Goal: Information Seeking & Learning: Learn about a topic

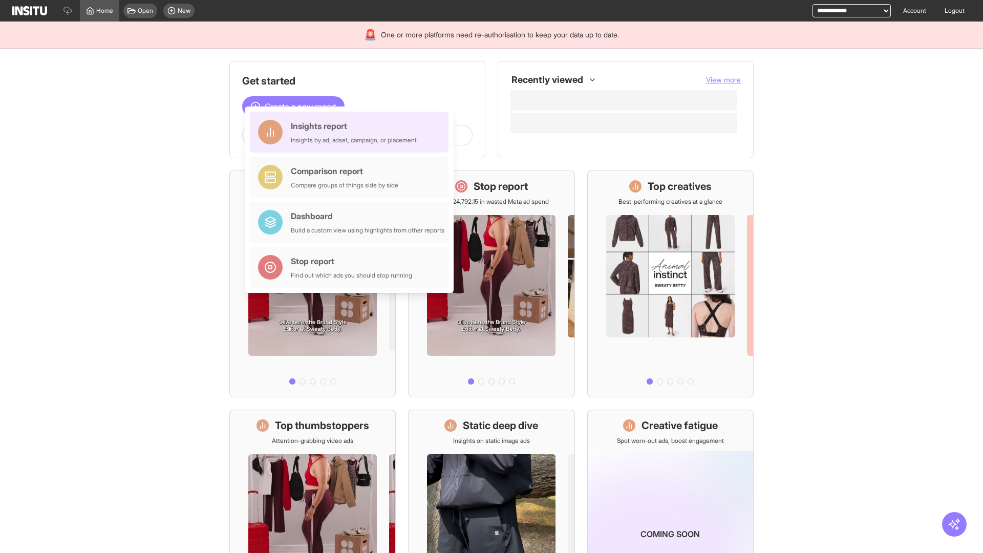
click at [352, 132] on div "Insights report Insights by ad, adset, campaign, or placement" at bounding box center [354, 132] width 126 height 25
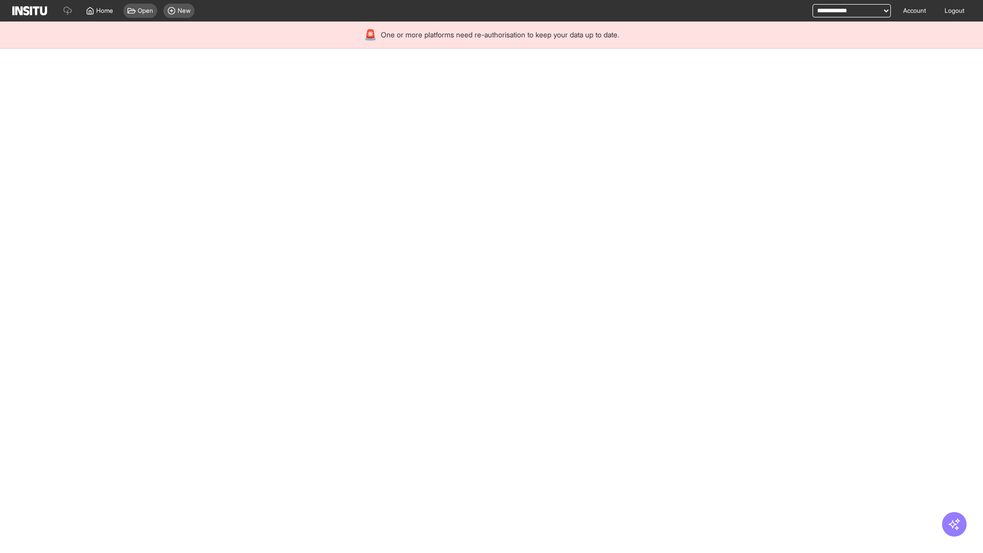
select select "**"
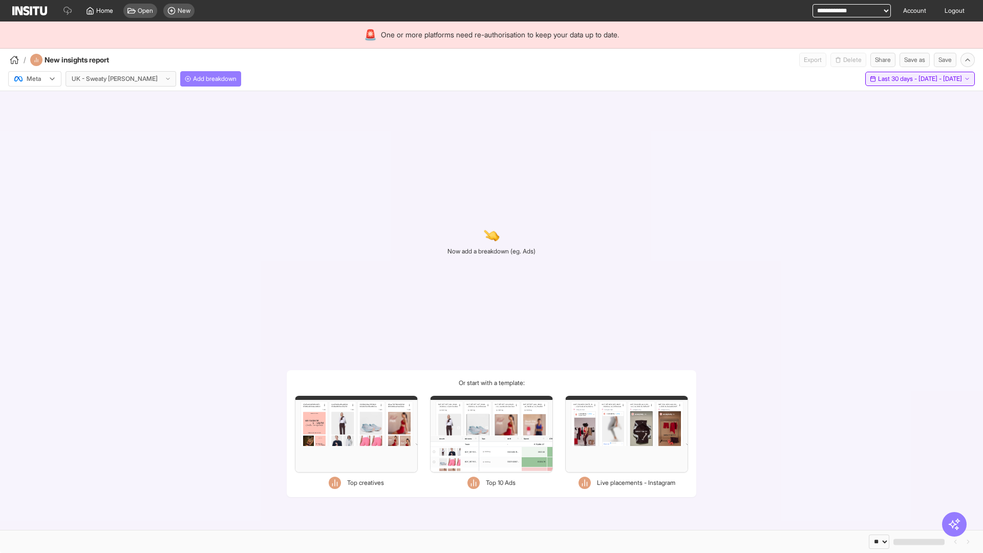
click at [898, 79] on span "Last 30 days - [DATE] - [DATE]" at bounding box center [920, 79] width 84 height 8
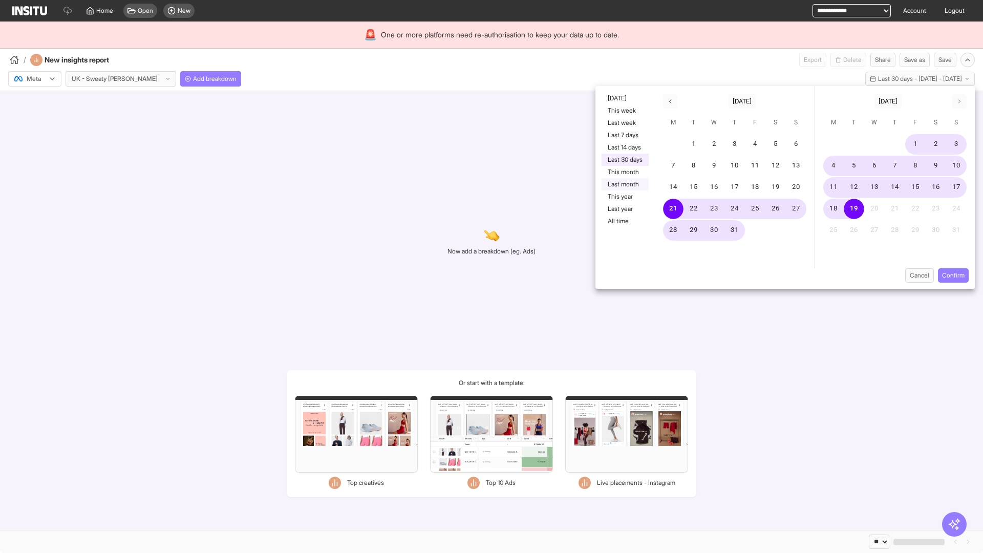
click at [624, 184] on button "Last month" at bounding box center [625, 184] width 47 height 12
